Goal: Transaction & Acquisition: Purchase product/service

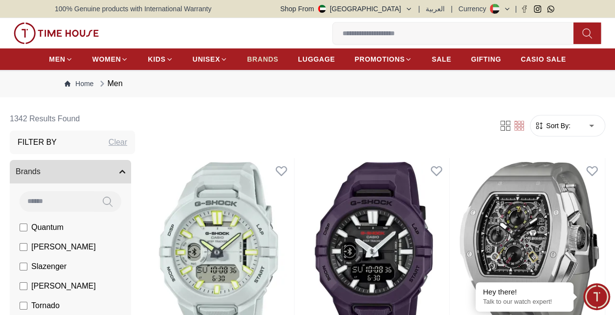
click at [266, 61] on span "BRANDS" at bounding box center [262, 59] width 31 height 10
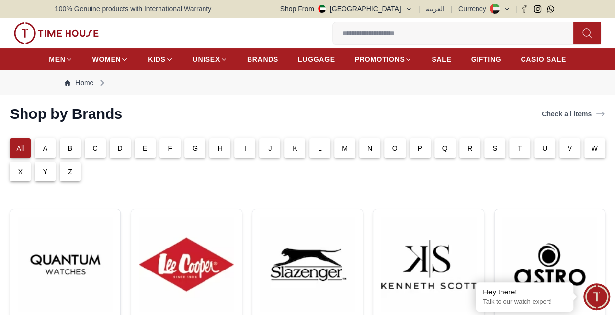
click at [378, 143] on div "N" at bounding box center [369, 148] width 21 height 20
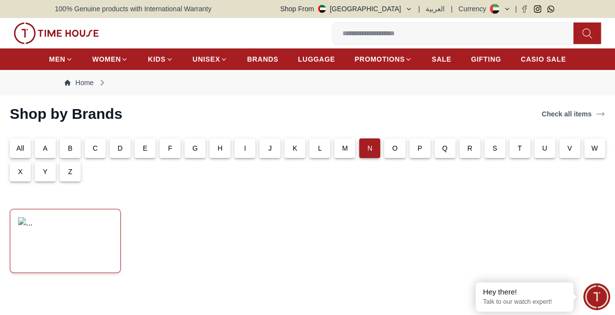
click at [49, 251] on img at bounding box center [65, 240] width 94 height 47
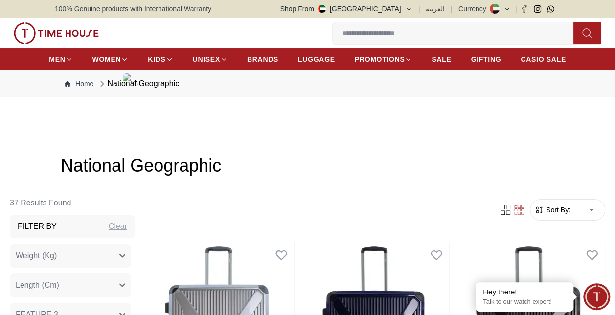
click at [421, 36] on input at bounding box center [457, 33] width 249 height 20
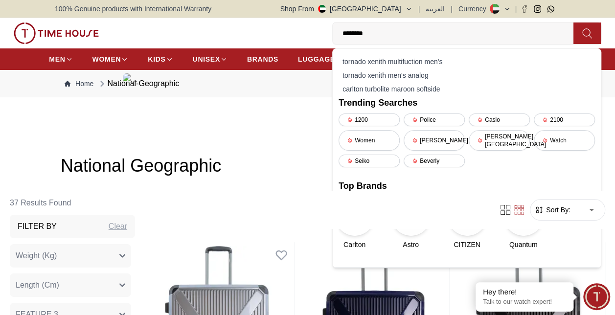
type input "*********"
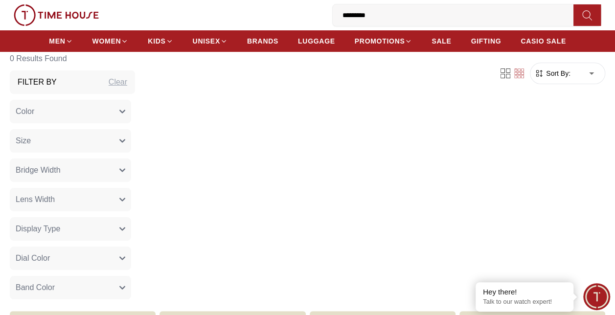
scroll to position [147, 0]
